Goal: Find specific page/section: Find specific page/section

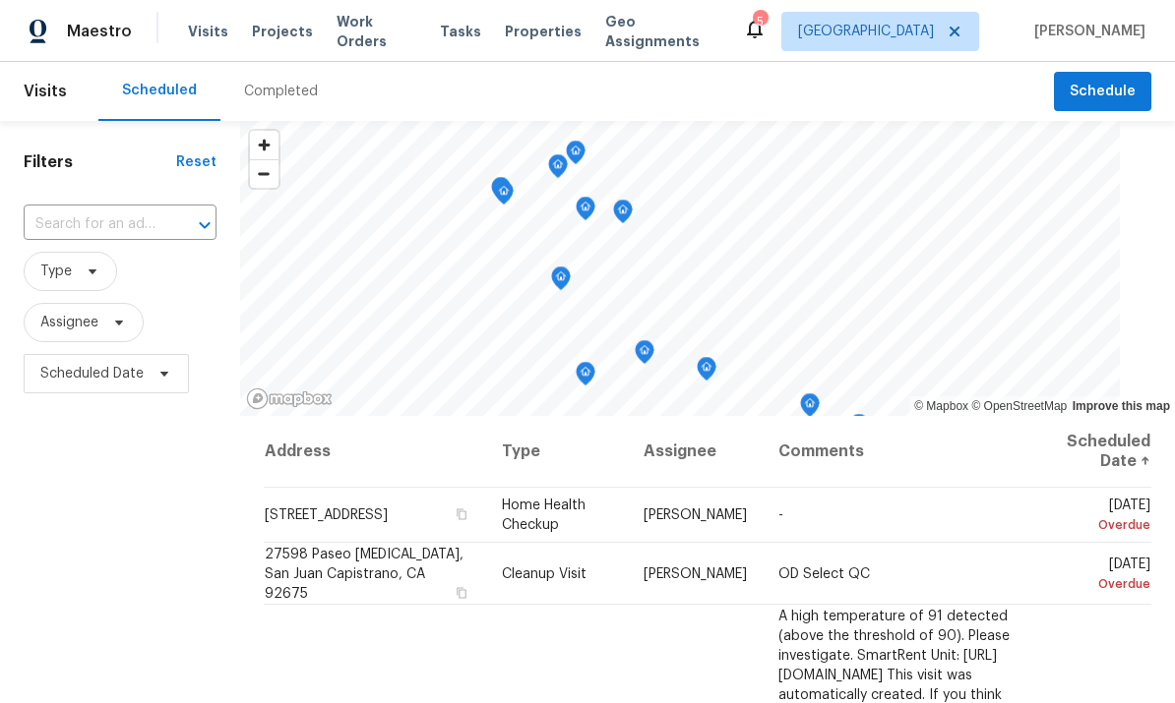
click at [538, 40] on span "Properties" at bounding box center [543, 32] width 77 height 20
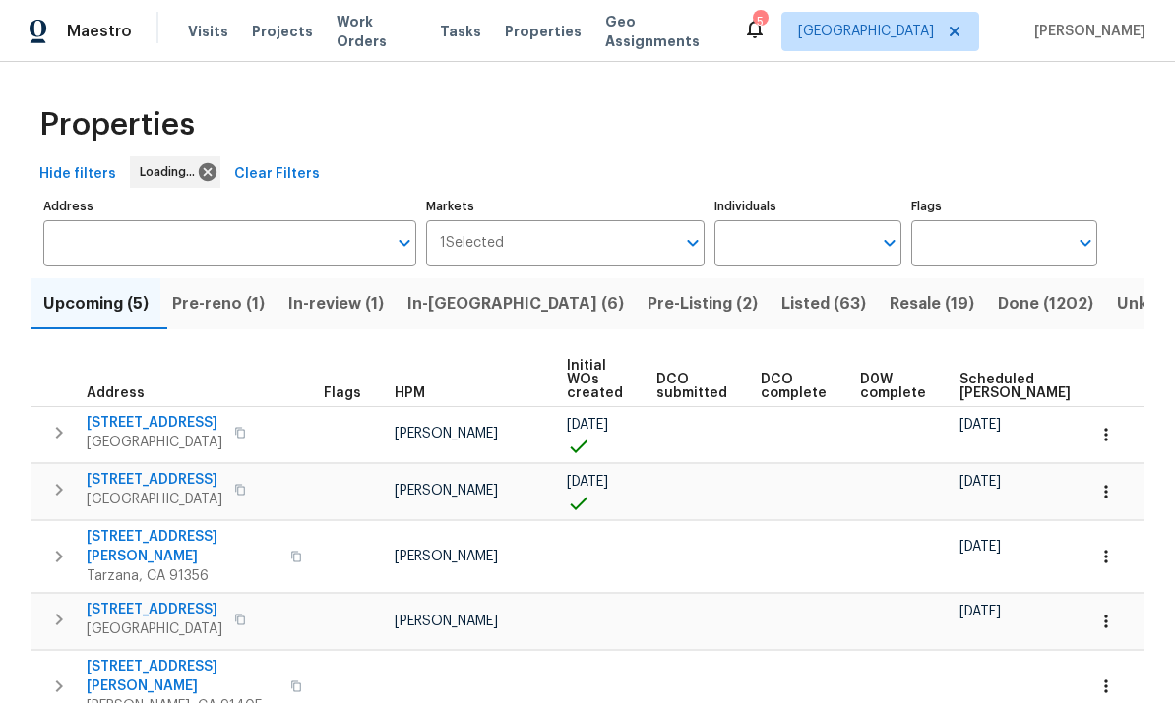
click at [840, 249] on input "Individuals" at bounding box center [792, 243] width 156 height 46
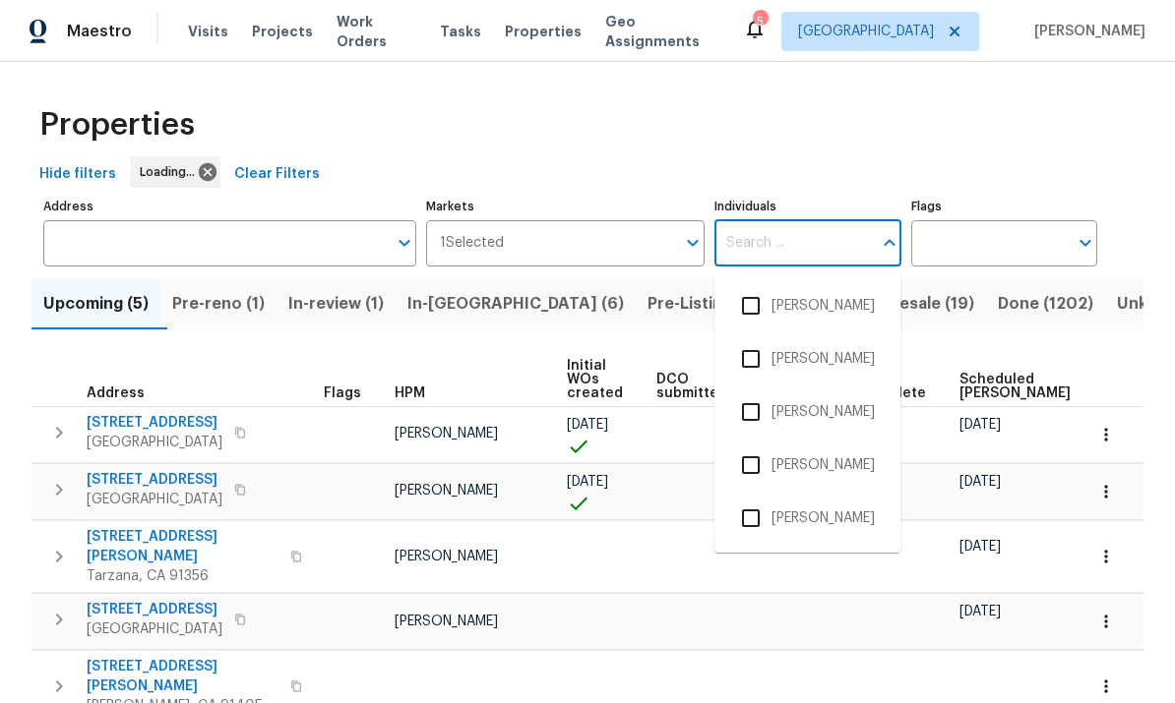
scroll to position [74, 0]
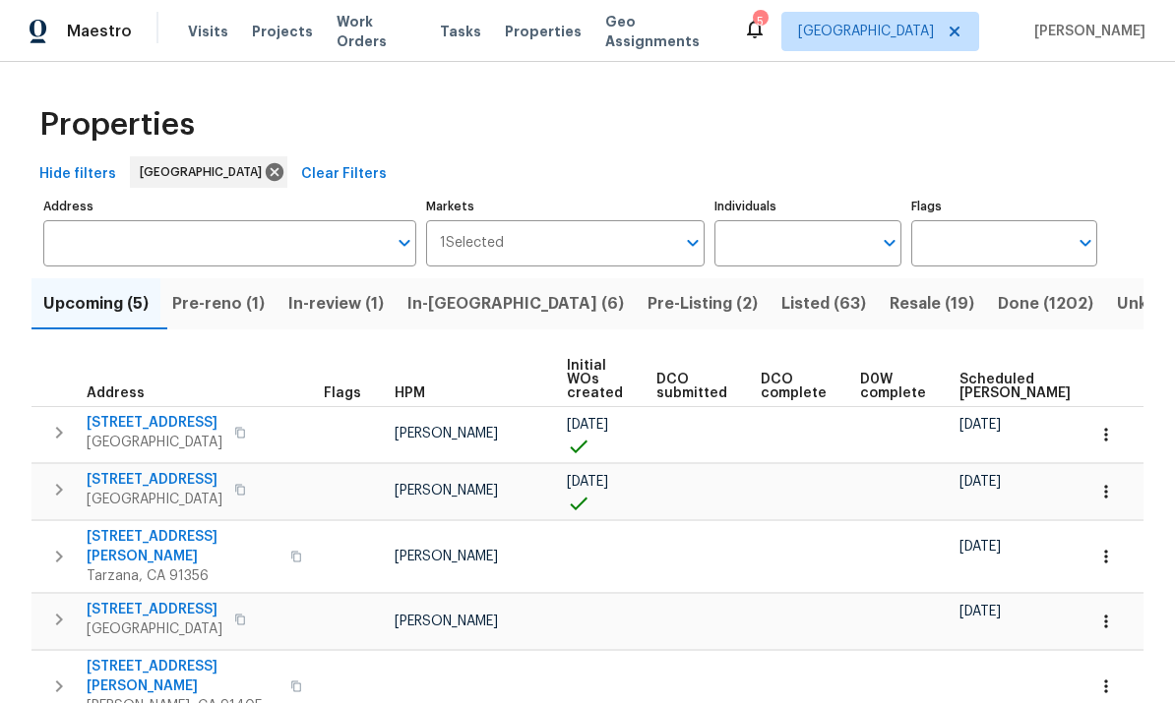
click at [824, 220] on input "Individuals" at bounding box center [792, 243] width 156 height 46
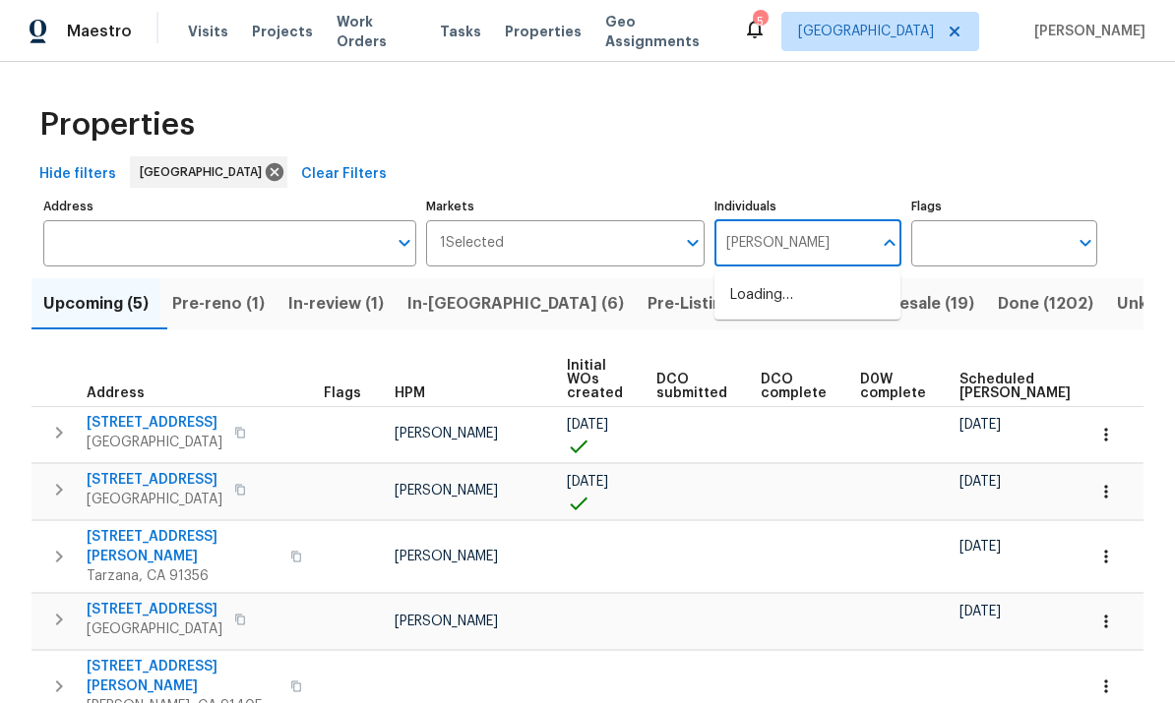
type input "[PERSON_NAME]"
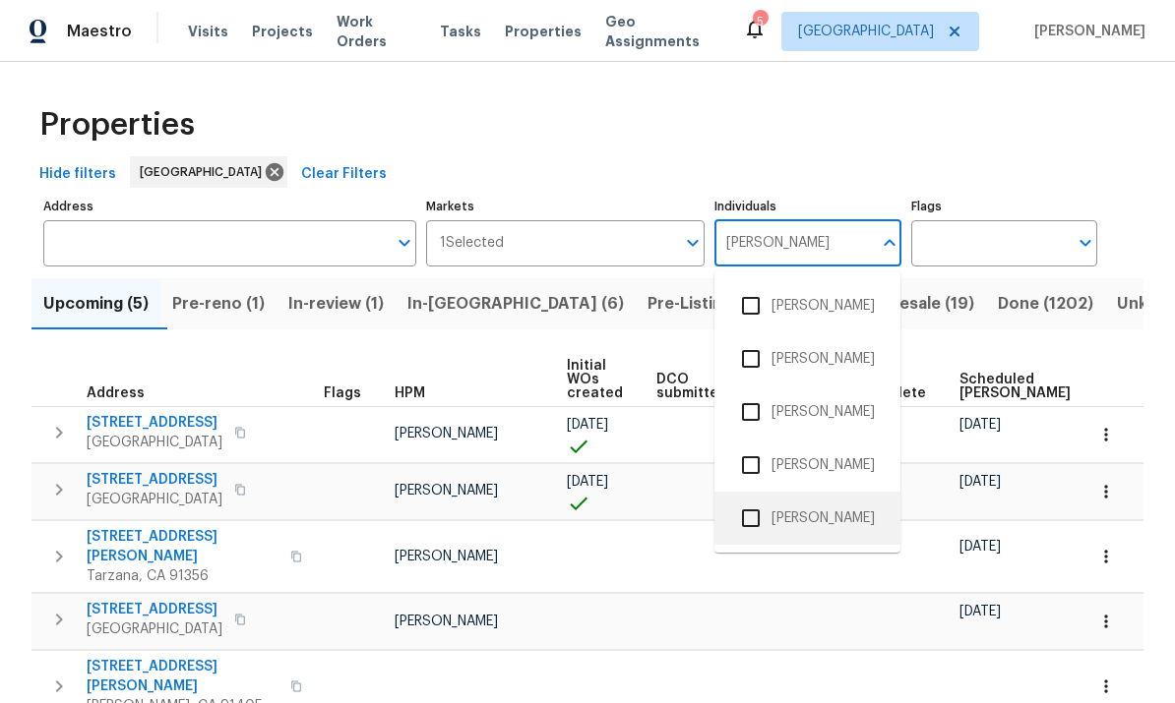
click at [753, 498] on input "checkbox" at bounding box center [750, 518] width 41 height 41
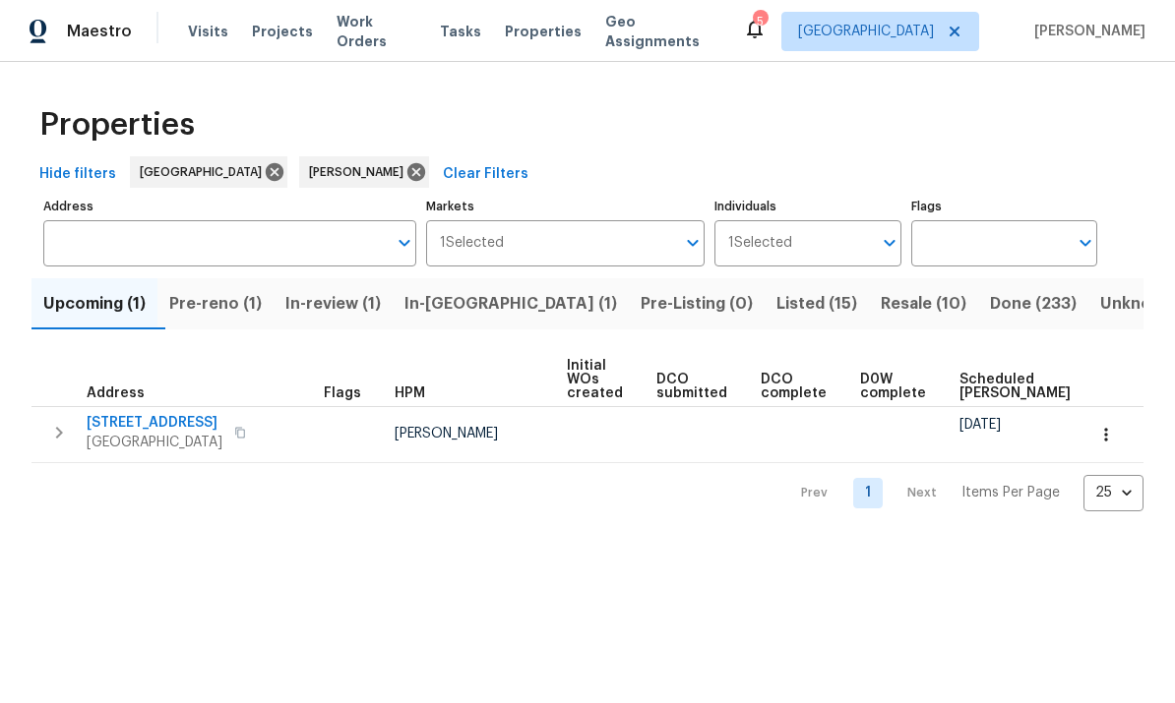
click at [881, 293] on span "Resale (10)" at bounding box center [924, 304] width 86 height 28
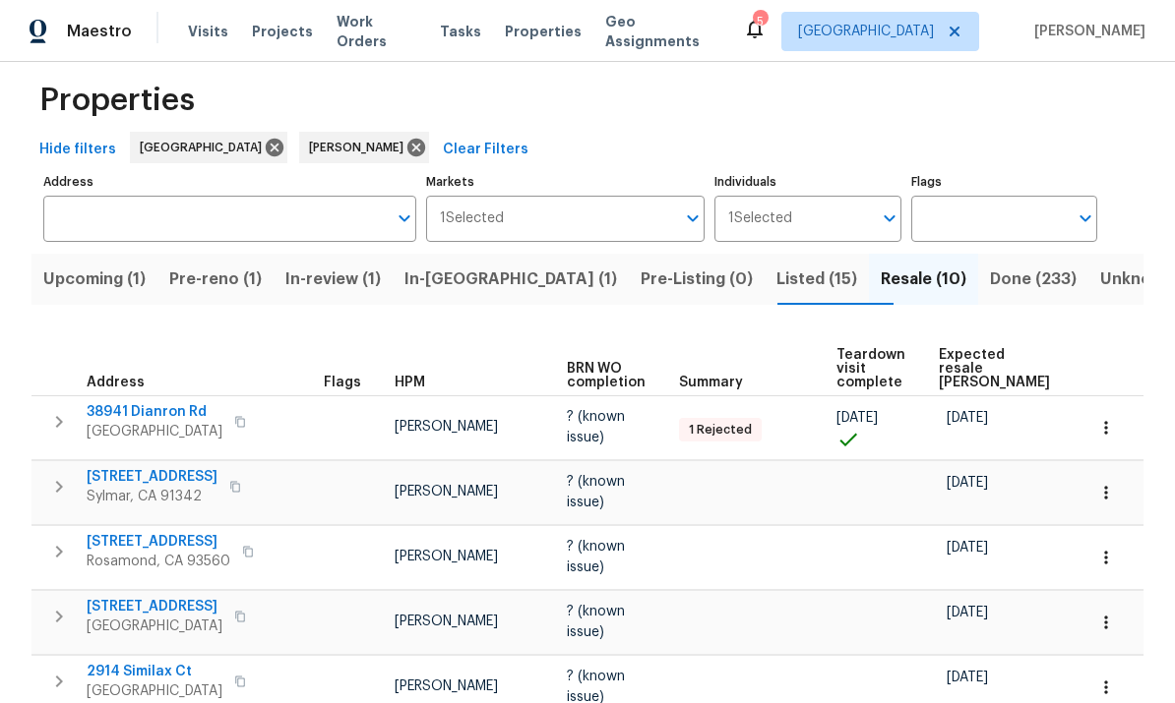
scroll to position [22, 0]
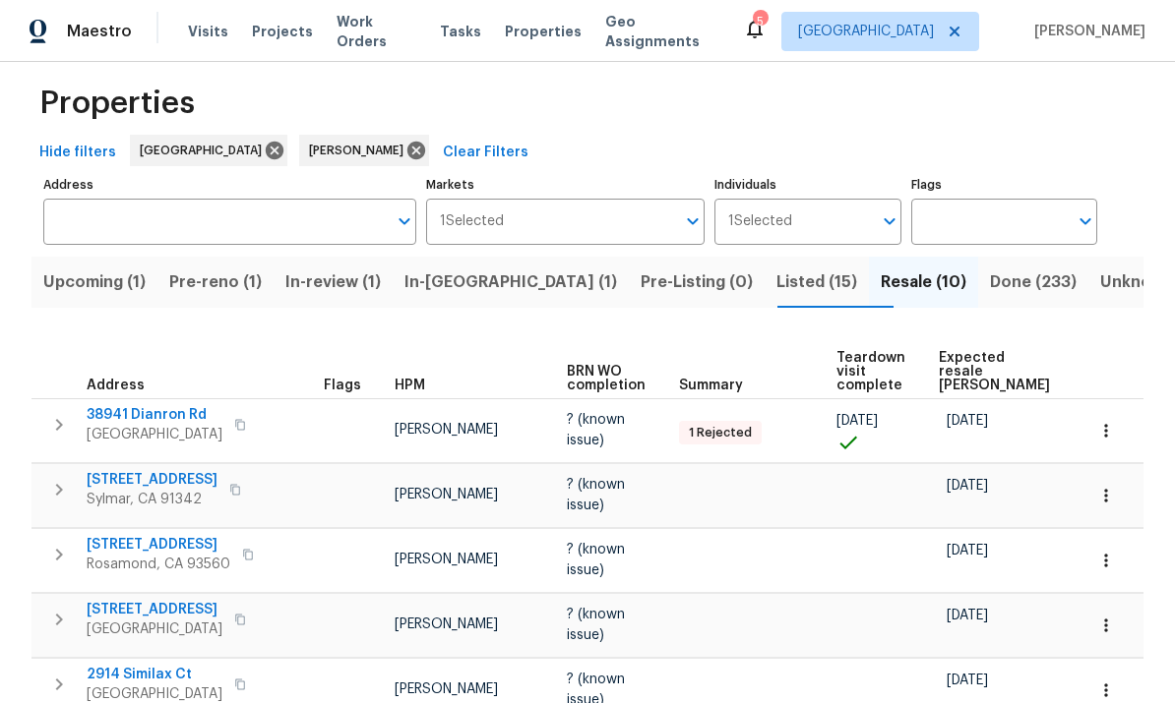
click at [776, 283] on span "Listed (15)" at bounding box center [816, 283] width 81 height 28
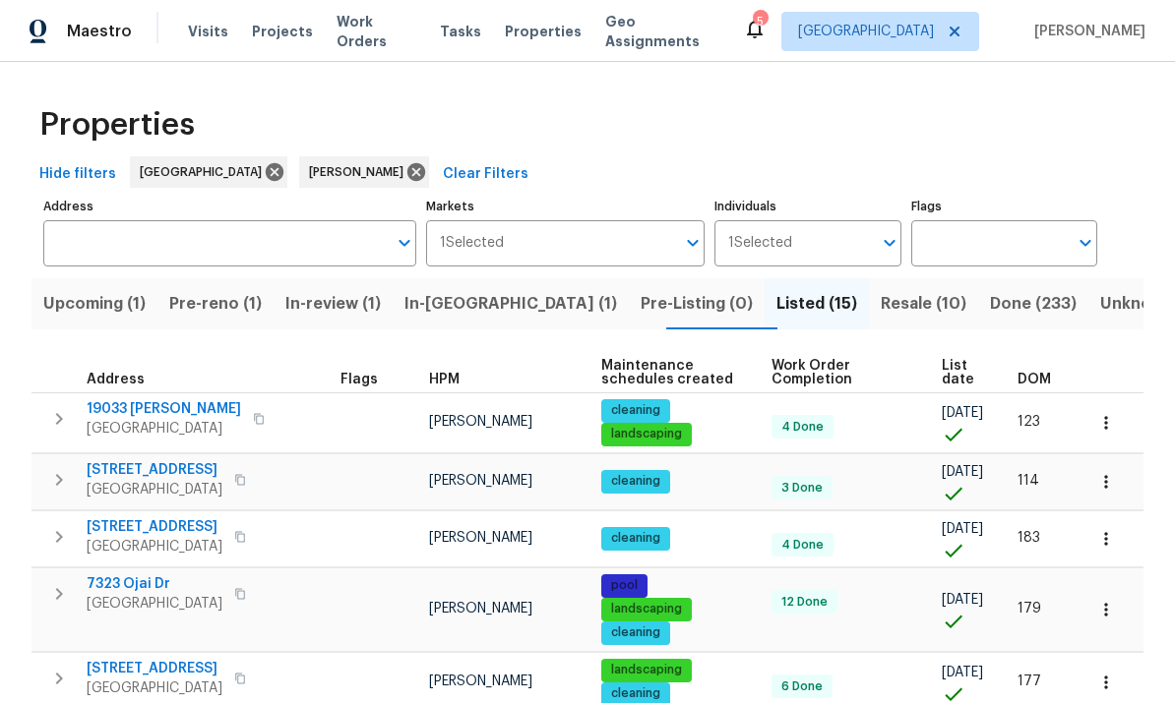
click at [1041, 381] on span "DOM" at bounding box center [1033, 380] width 33 height 14
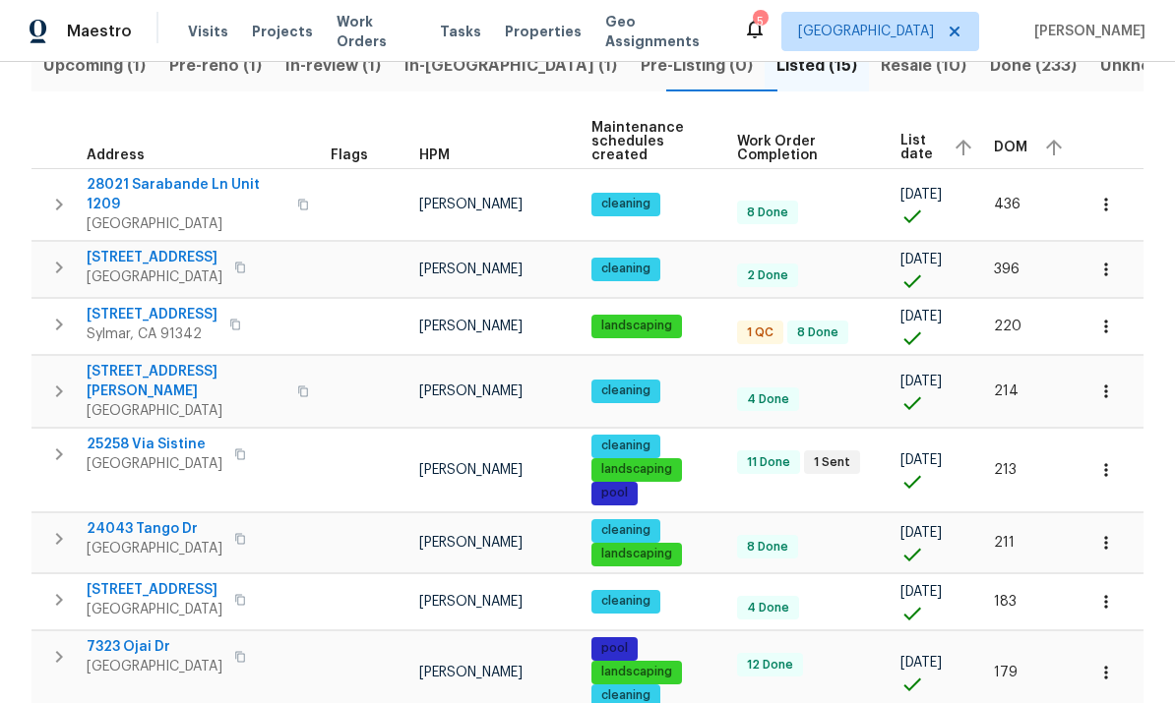
scroll to position [247, 0]
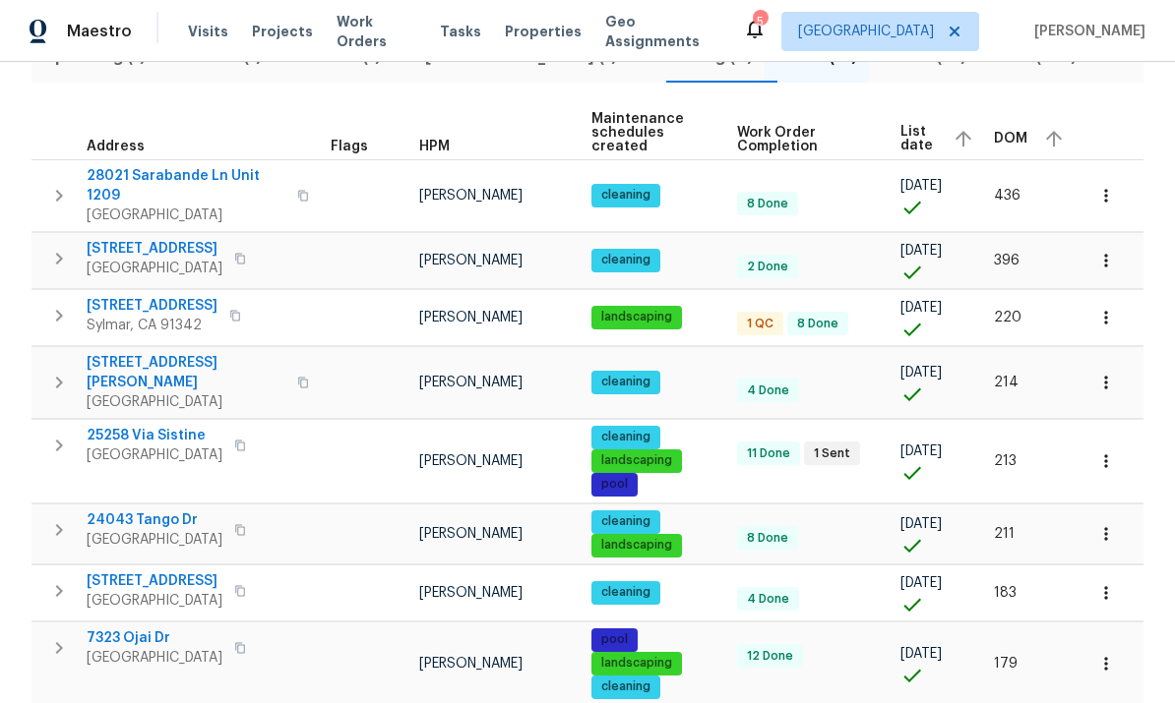
click at [438, 297] on td "[PERSON_NAME]" at bounding box center [497, 317] width 172 height 56
click at [829, 316] on span "8 Done" at bounding box center [817, 324] width 57 height 17
click at [403, 314] on td at bounding box center [367, 317] width 89 height 56
click at [152, 296] on span "[STREET_ADDRESS]" at bounding box center [152, 306] width 131 height 20
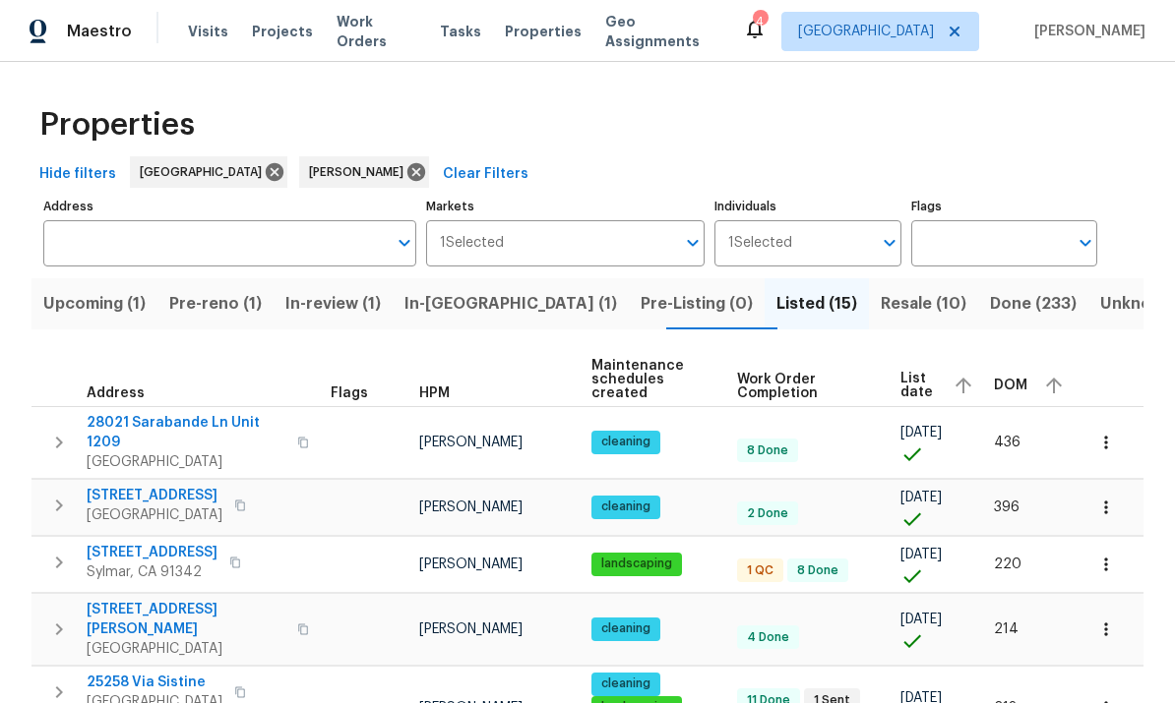
scroll to position [0, 0]
